Goal: Information Seeking & Learning: Find specific fact

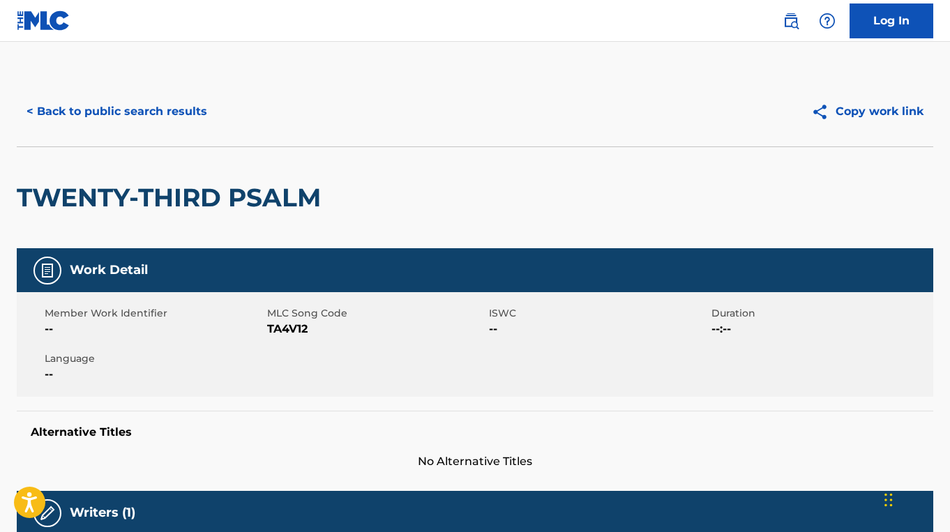
click at [201, 116] on button "< Back to public search results" at bounding box center [117, 111] width 200 height 35
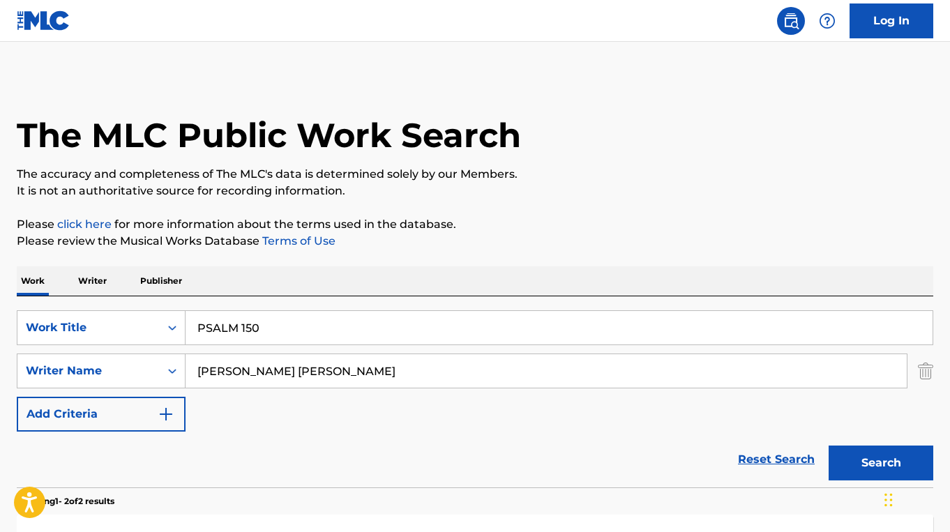
scroll to position [257, 0]
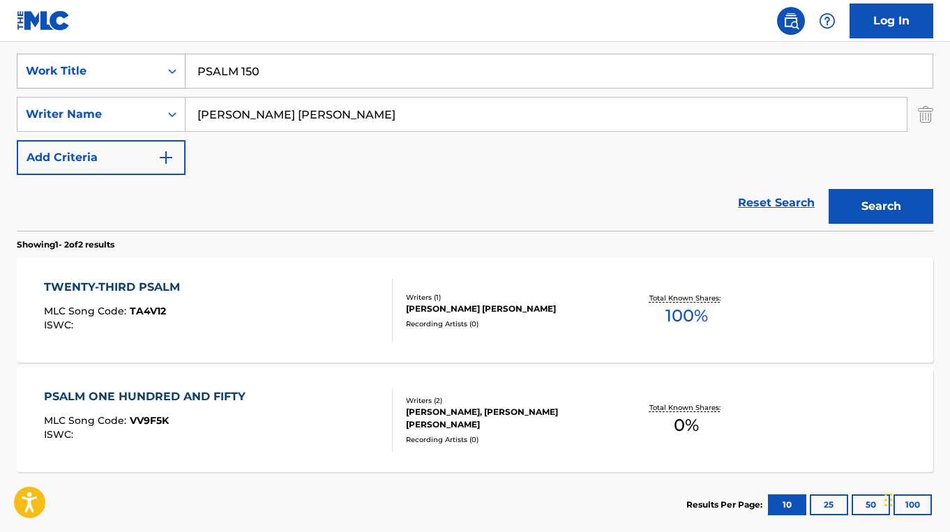
drag, startPoint x: 284, startPoint y: 78, endPoint x: 142, endPoint y: 80, distance: 142.2
click at [142, 80] on div "SearchWithCriteria7871bfef-8f21-4dc1-a44d-4393635a3a1e Work Title PSALM 150" at bounding box center [475, 71] width 916 height 35
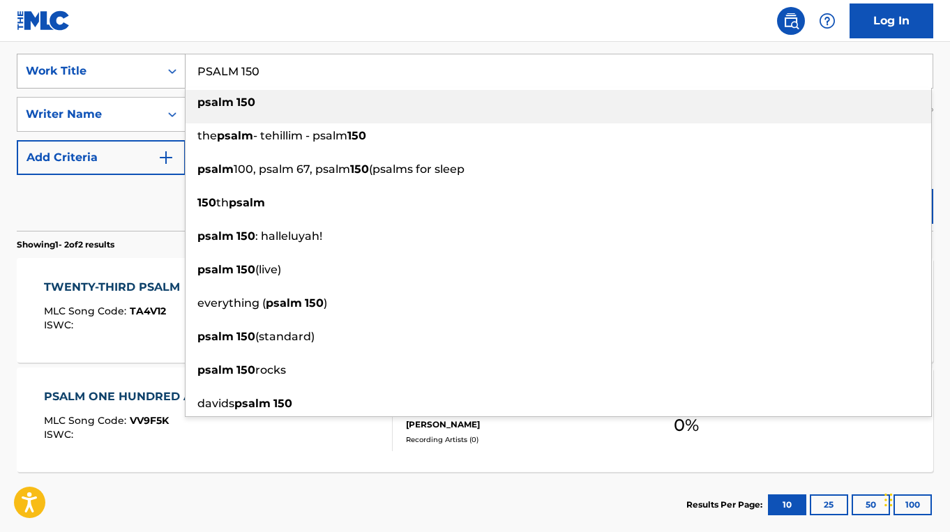
drag, startPoint x: 262, startPoint y: 67, endPoint x: 150, endPoint y: 54, distance: 112.9
click at [150, 54] on div "SearchWithCriteria7871bfef-8f21-4dc1-a44d-4393635a3a1e Work Title PSALM 150 psa…" at bounding box center [475, 71] width 916 height 35
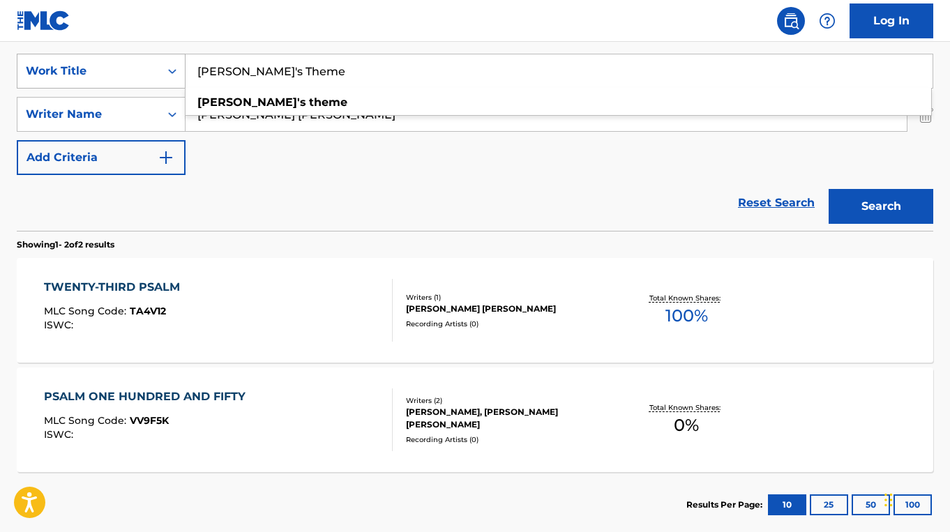
drag, startPoint x: 297, startPoint y: 70, endPoint x: 138, endPoint y: 66, distance: 159.0
click at [138, 67] on div "SearchWithCriteria7871bfef-8f21-4dc1-a44d-4393635a3a1e Work Title [PERSON_NAME]…" at bounding box center [475, 71] width 916 height 35
type input "[PERSON_NAME]'s Theme"
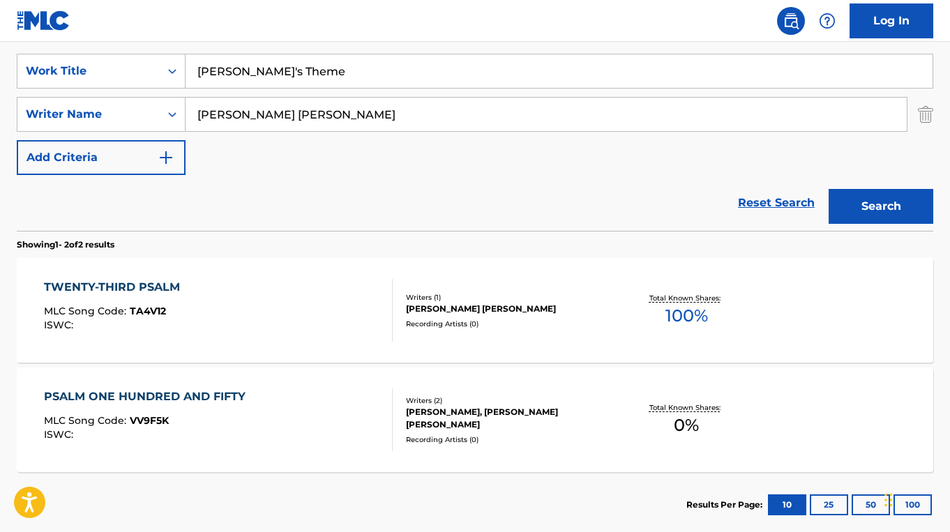
click at [304, 221] on div "Reset Search Search" at bounding box center [475, 203] width 916 height 56
drag, startPoint x: 349, startPoint y: 116, endPoint x: 115, endPoint y: 115, distance: 234.2
click at [115, 115] on div "SearchWithCriteria4e13ab6d-8957-4fb7-bea8-212d3a0a772e Writer Name [PERSON_NAME…" at bounding box center [475, 114] width 916 height 35
drag, startPoint x: 328, startPoint y: 111, endPoint x: 173, endPoint y: 107, distance: 155.5
click at [173, 107] on div "SearchWithCriteria4e13ab6d-8957-4fb7-bea8-212d3a0a772e Writer Name [PERSON_NAME]" at bounding box center [475, 114] width 916 height 35
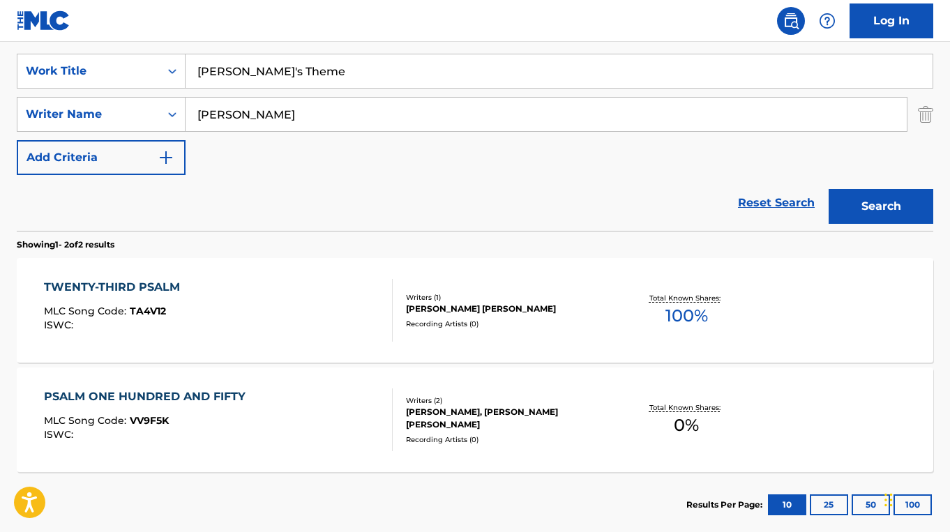
type input "[PERSON_NAME]"
click at [344, 108] on input "[PERSON_NAME]" at bounding box center [545, 114] width 721 height 33
click at [828, 189] on button "Search" at bounding box center [880, 206] width 105 height 35
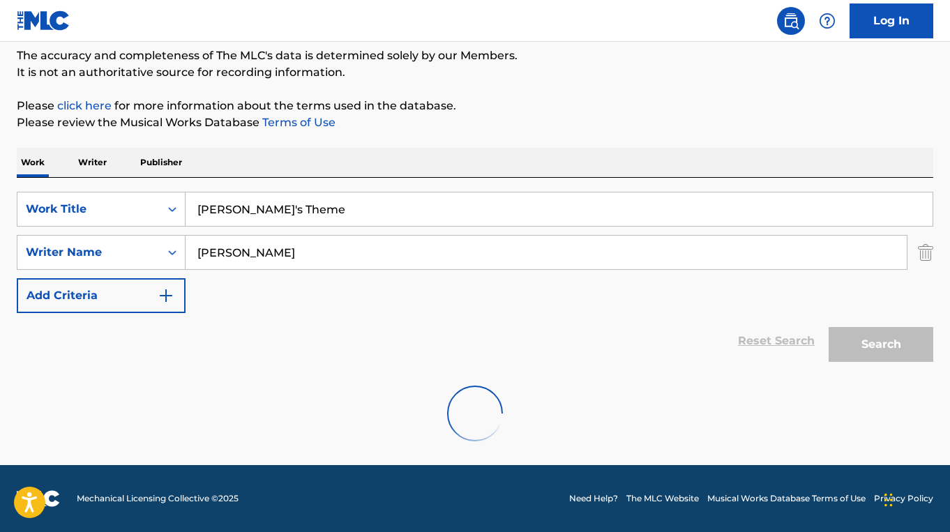
scroll to position [227, 0]
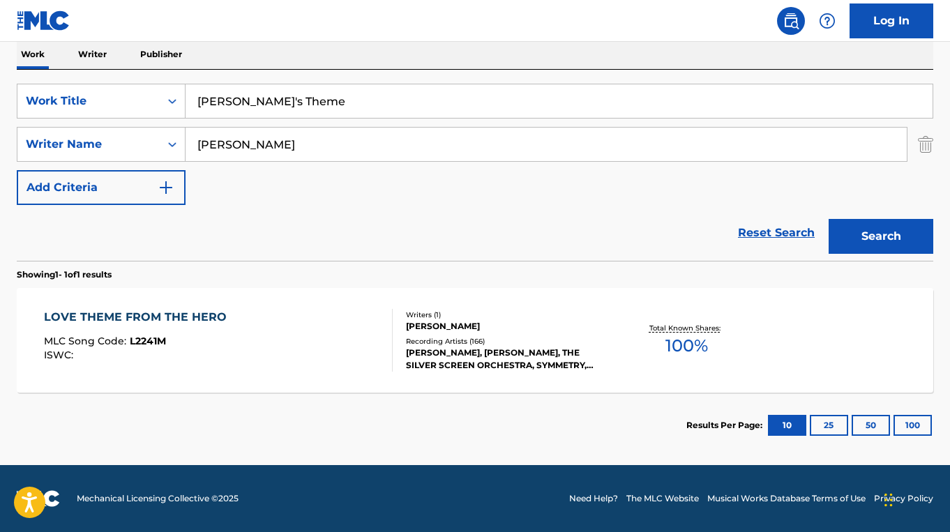
click at [301, 309] on div "LOVE THEME FROM THE HERO MLC Song Code : L2241M ISWC :" at bounding box center [218, 340] width 348 height 63
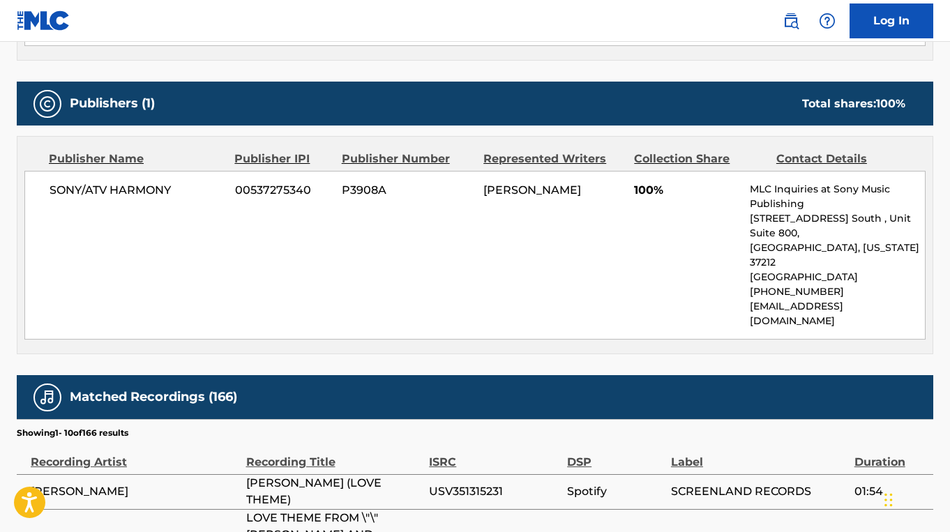
scroll to position [680, 0]
